Goal: Check status

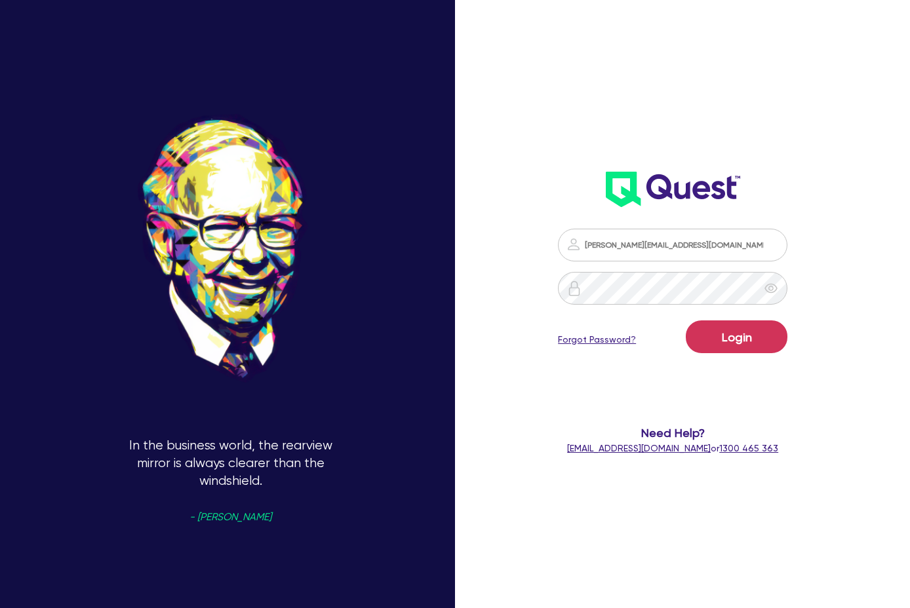
click at [734, 349] on button "Login" at bounding box center [737, 337] width 102 height 33
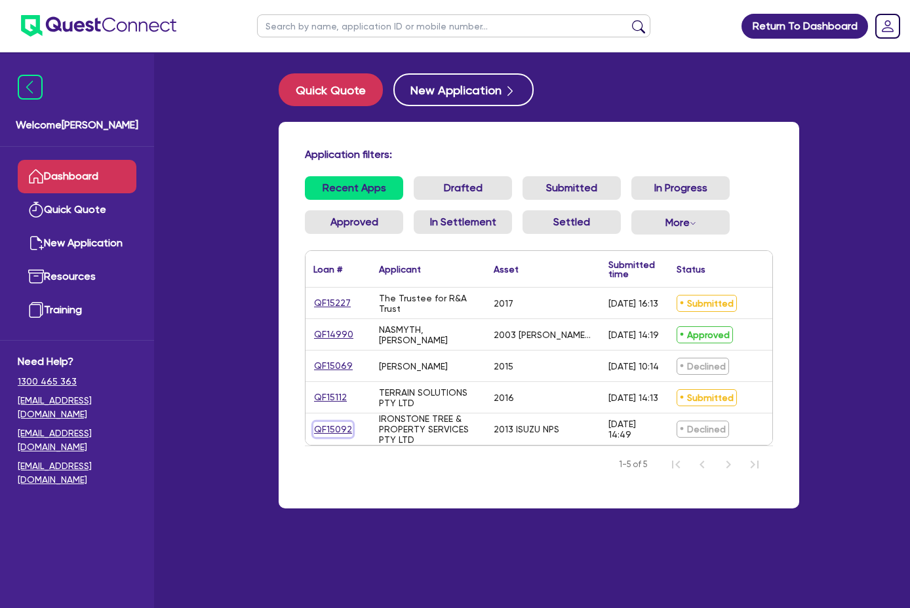
click at [313, 425] on link "QF15092" at bounding box center [332, 429] width 39 height 15
select select "CARS_AND_LIGHT_TRUCKS"
select select "LIGHT_TRUCKS"
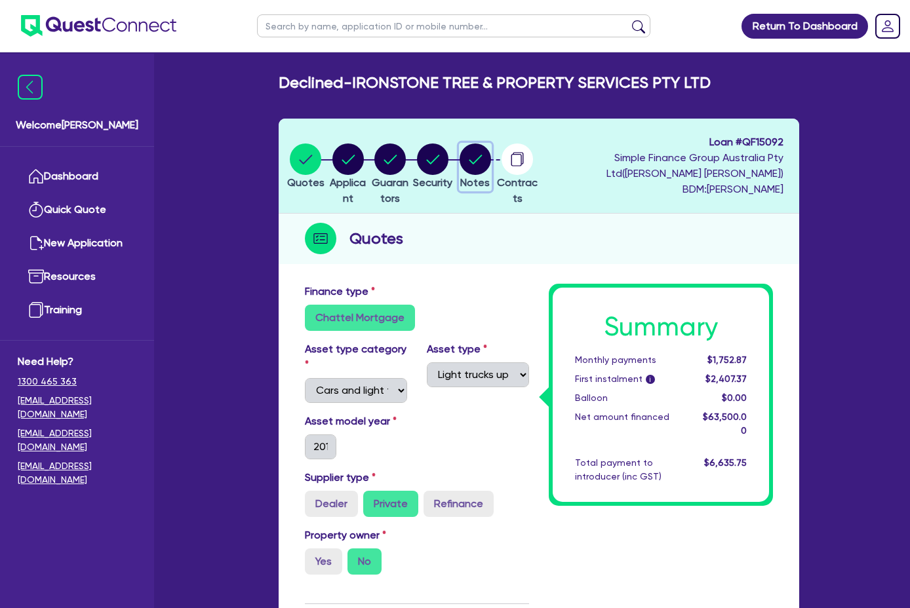
click at [491, 157] on circle "button" at bounding box center [475, 159] width 31 height 31
select select "Quest Finance - Own Book"
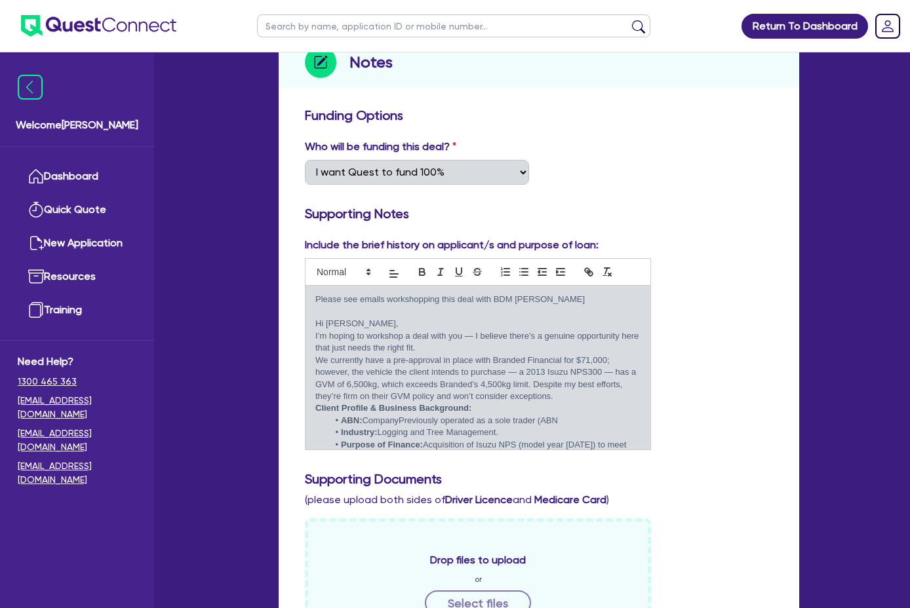
scroll to position [262, 0]
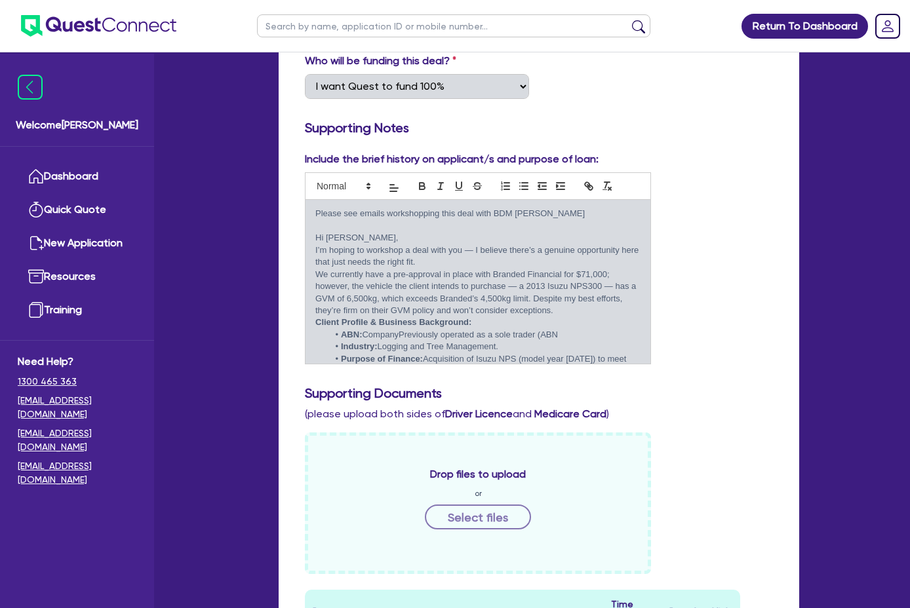
click at [611, 269] on p "We currently have a pre-approval in place with Branded Financial for $71,000; h…" at bounding box center [477, 293] width 325 height 49
drag, startPoint x: 611, startPoint y: 256, endPoint x: 631, endPoint y: 256, distance: 20.3
click at [631, 269] on p "We currently have a pre-approval in place with Branded Financial for $71,000; h…" at bounding box center [477, 293] width 325 height 49
click at [589, 386] on h3 "Supporting Documents" at bounding box center [539, 394] width 468 height 16
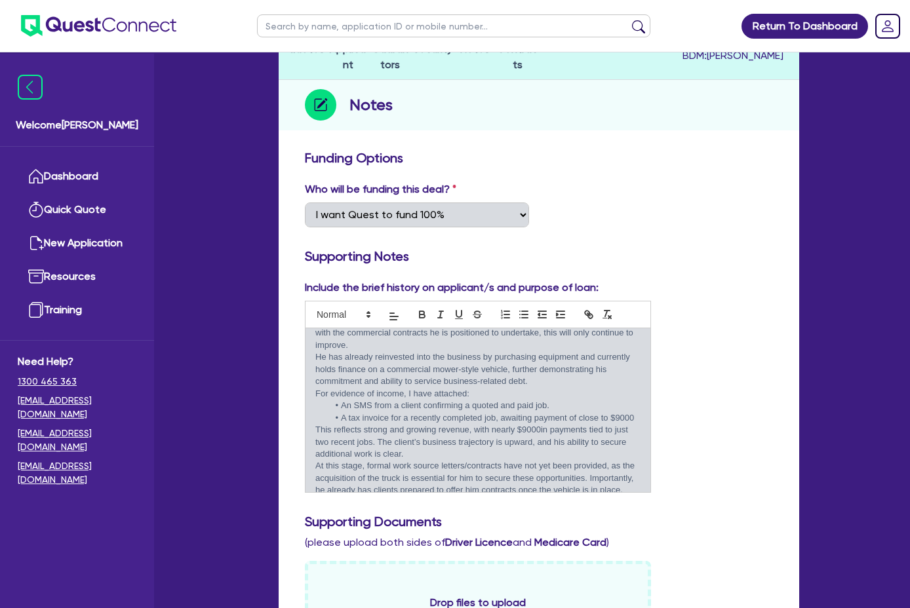
scroll to position [0, 0]
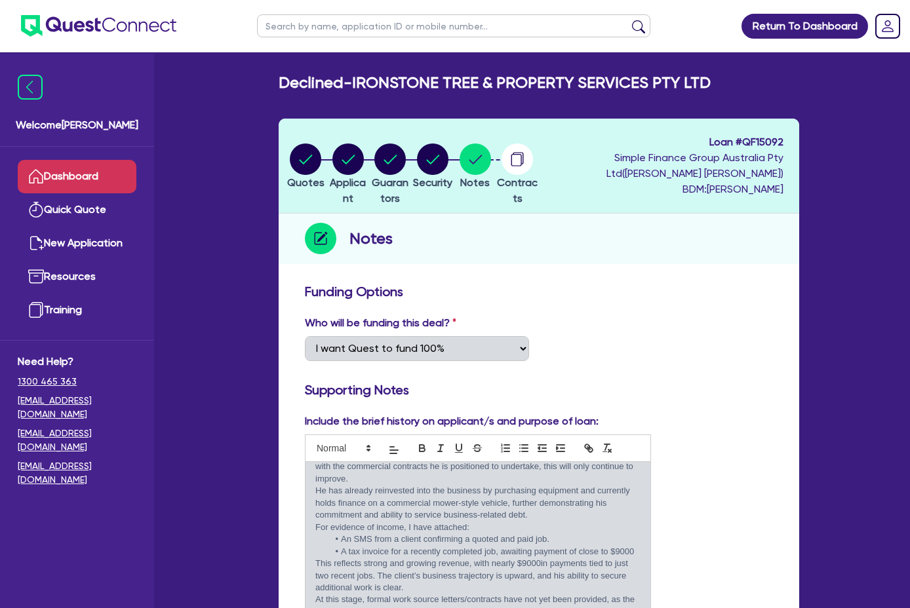
click at [93, 185] on link "Dashboard" at bounding box center [77, 176] width 119 height 33
